Goal: Task Accomplishment & Management: Manage account settings

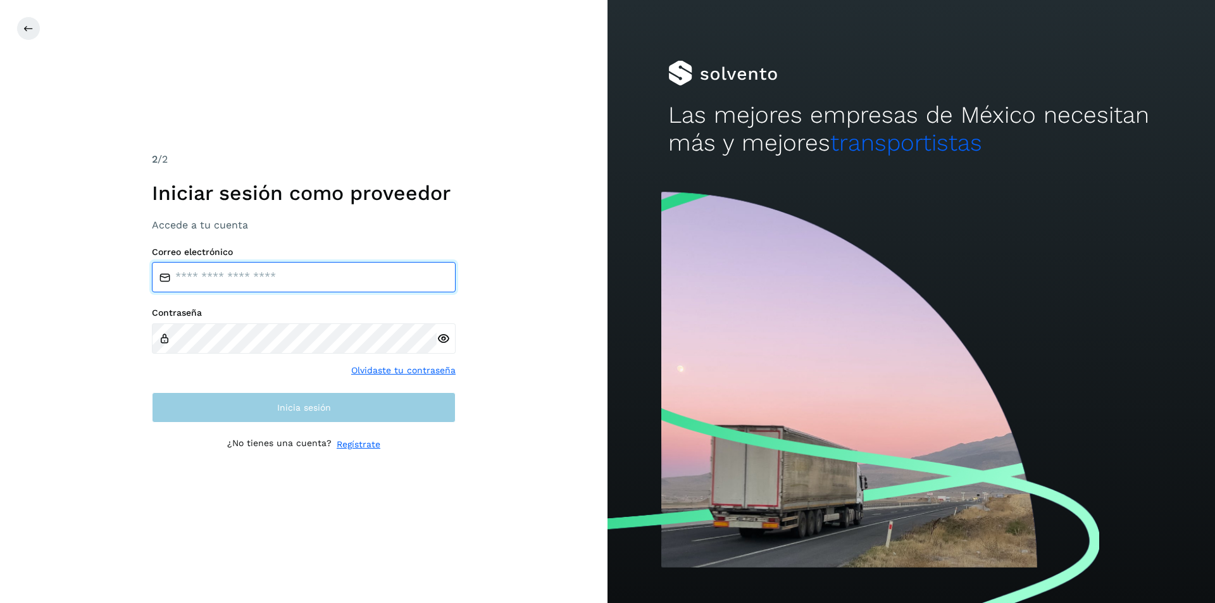
type input "**********"
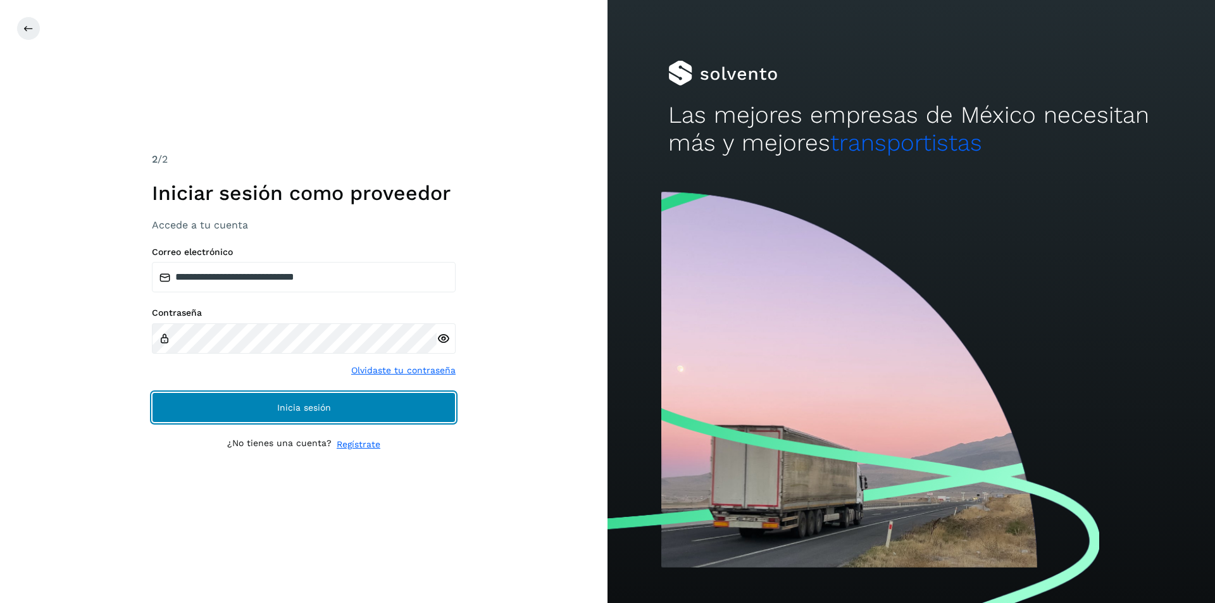
click at [292, 406] on span "Inicia sesión" at bounding box center [304, 407] width 54 height 9
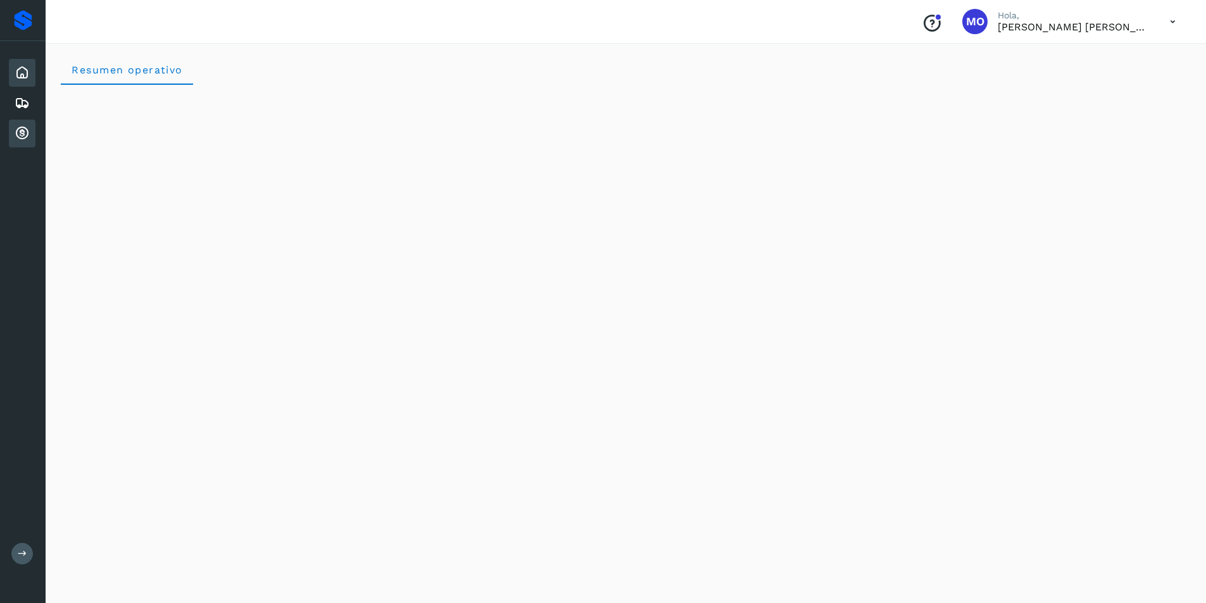
click at [16, 135] on icon at bounding box center [22, 133] width 15 height 15
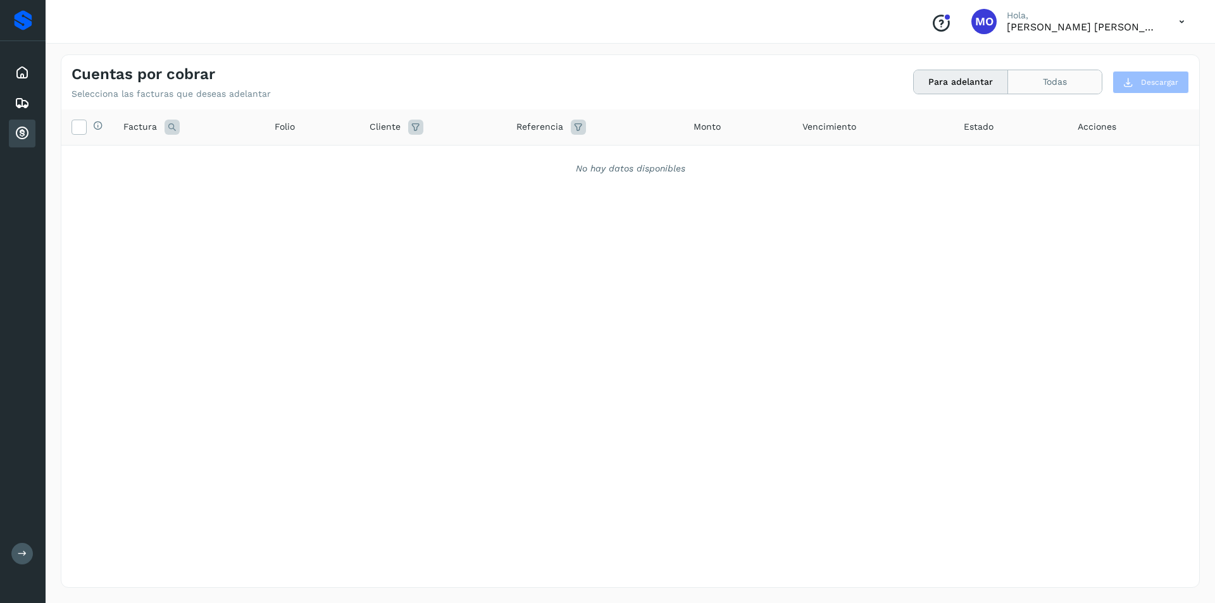
click at [1037, 89] on button "Todas" at bounding box center [1055, 81] width 94 height 23
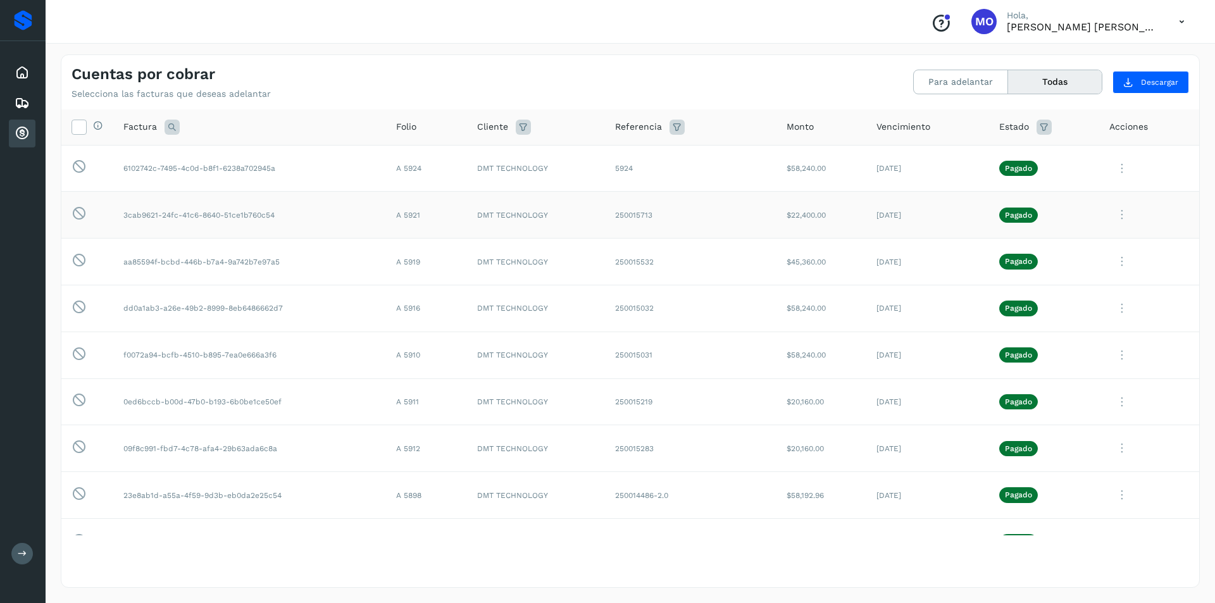
click at [1115, 218] on icon at bounding box center [1122, 215] width 25 height 26
click at [1072, 324] on button "CEP" at bounding box center [1113, 320] width 151 height 24
